Goal: Task Accomplishment & Management: Manage account settings

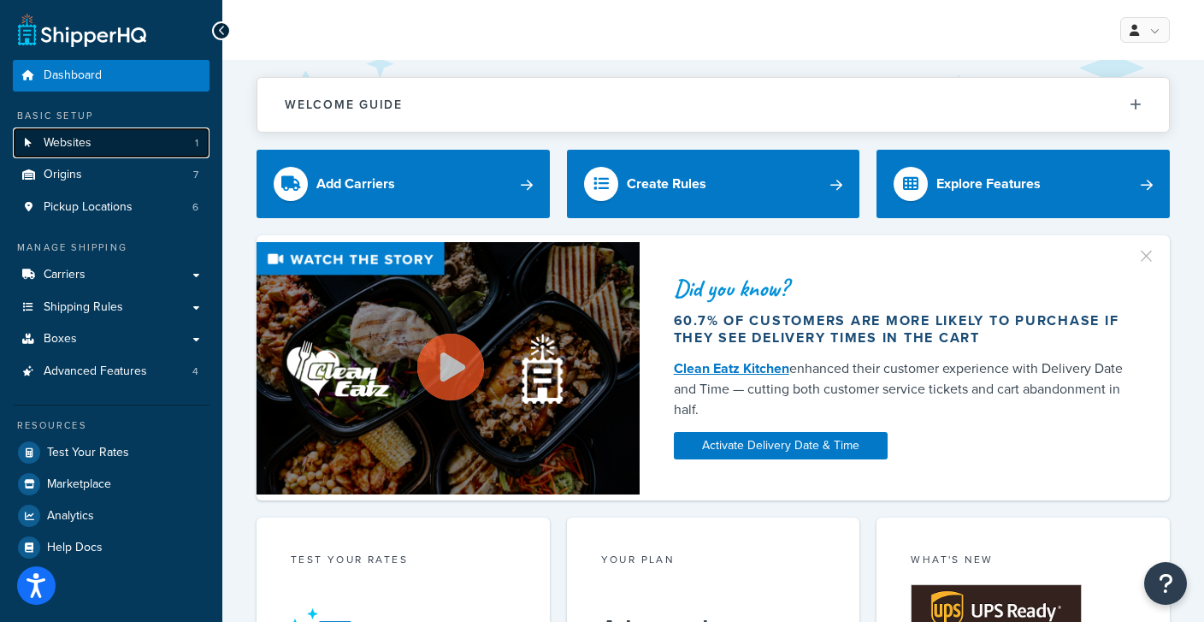
click at [123, 145] on link "Websites 1" at bounding box center [111, 143] width 197 height 32
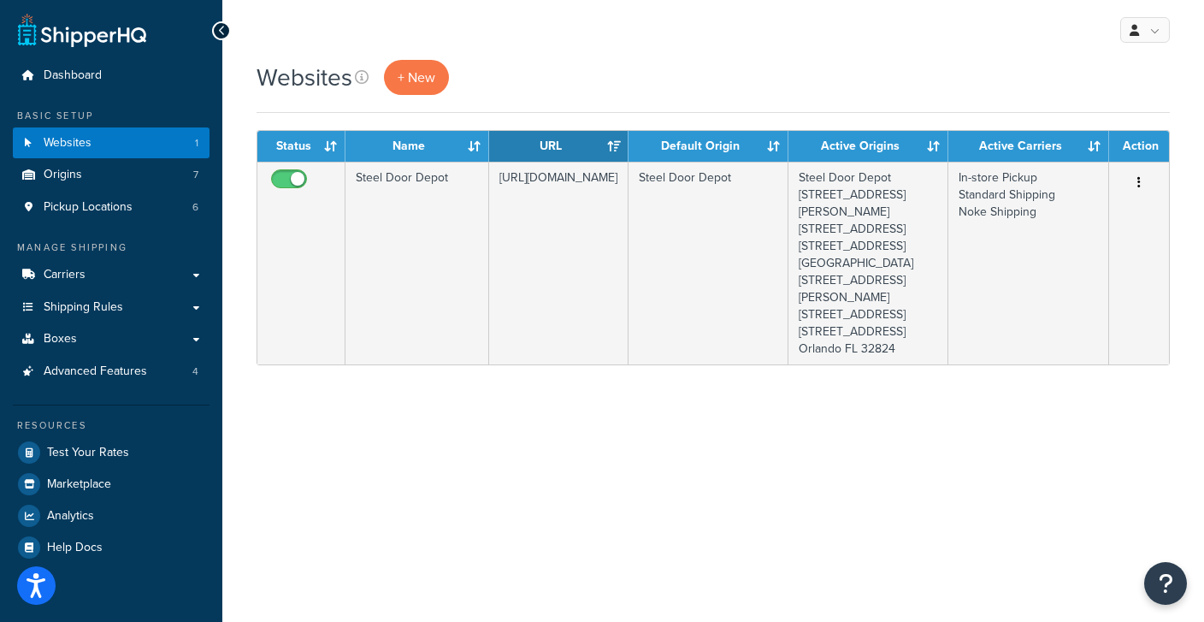
click at [603, 47] on div "My Profile Billing Global Settings Contact Us Logout" at bounding box center [713, 30] width 982 height 60
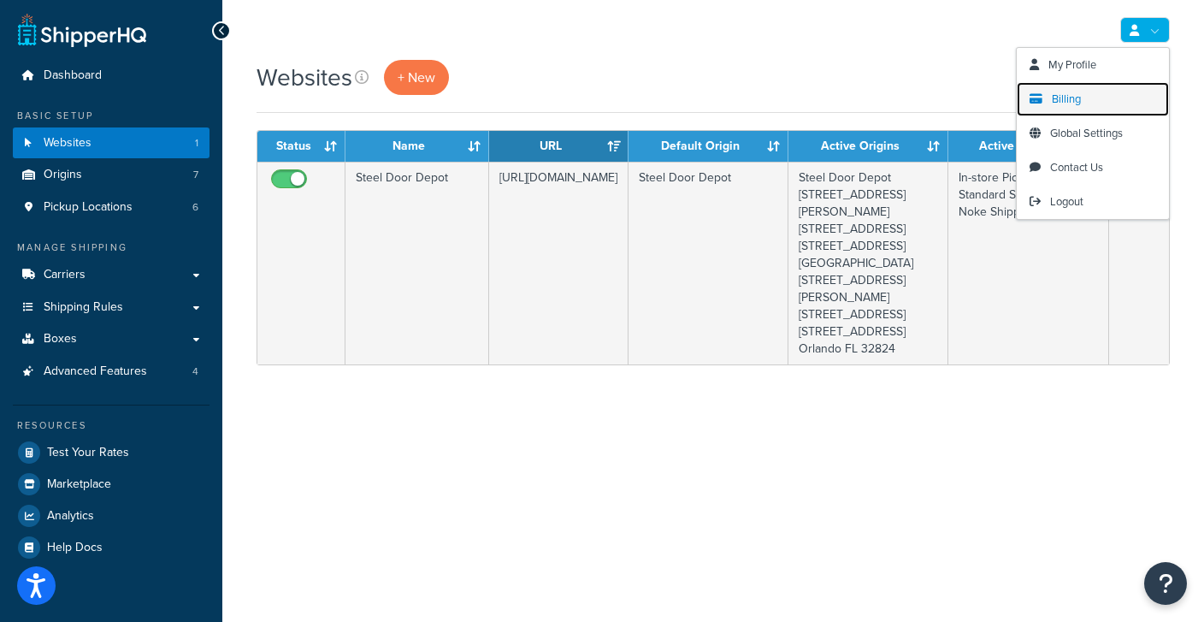
click at [1069, 109] on link "Billing" at bounding box center [1093, 99] width 152 height 34
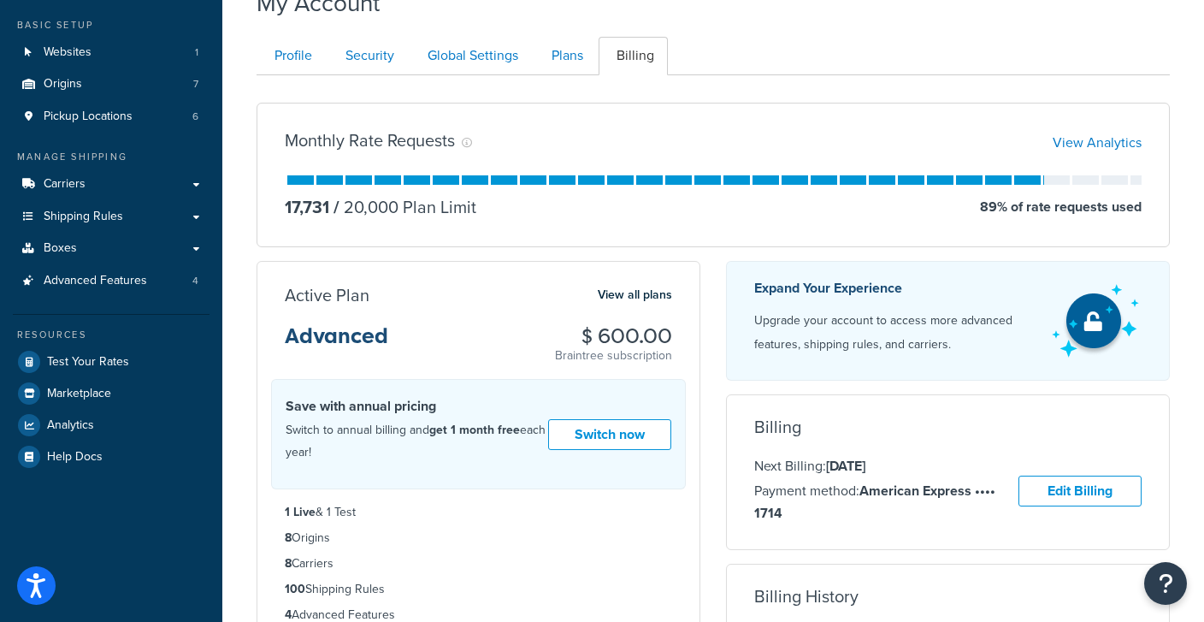
scroll to position [90, 0]
click at [121, 178] on link "Carriers" at bounding box center [111, 185] width 197 height 32
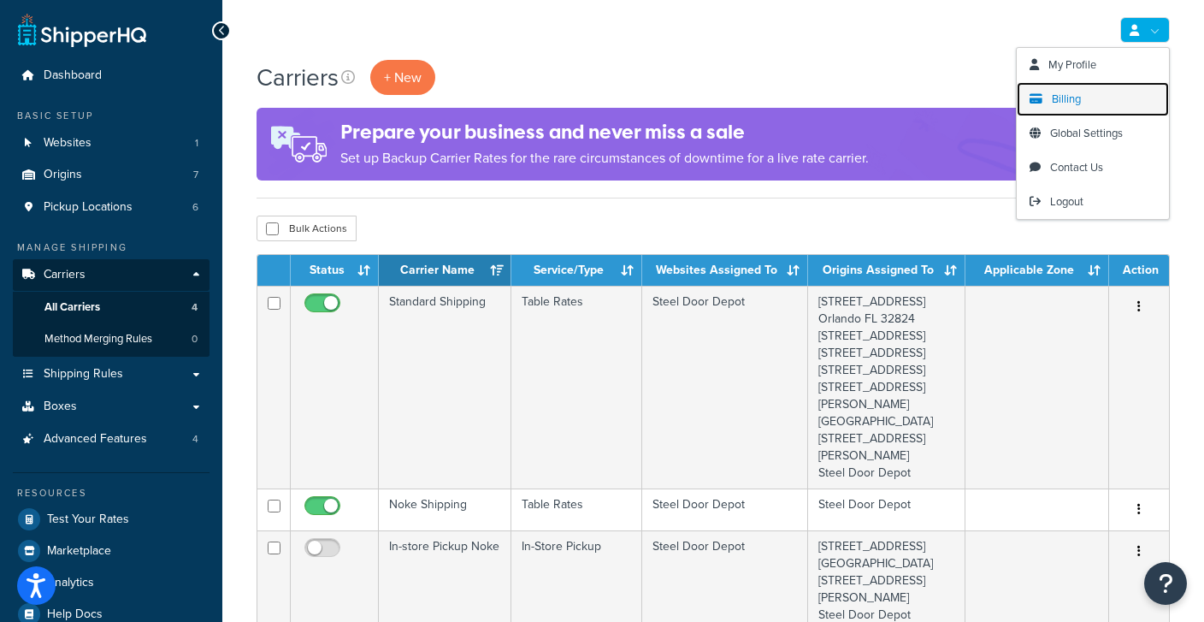
click at [1068, 97] on span "Billing" at bounding box center [1066, 99] width 29 height 16
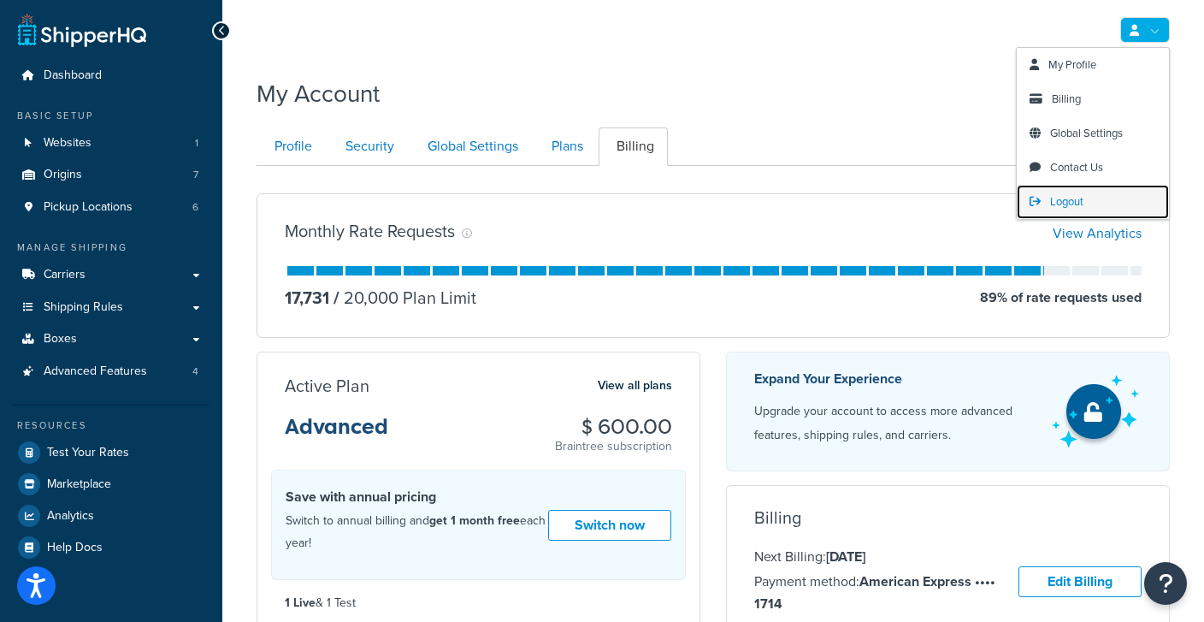
click at [1065, 200] on span "Logout" at bounding box center [1066, 201] width 33 height 16
